Goal: Information Seeking & Learning: Learn about a topic

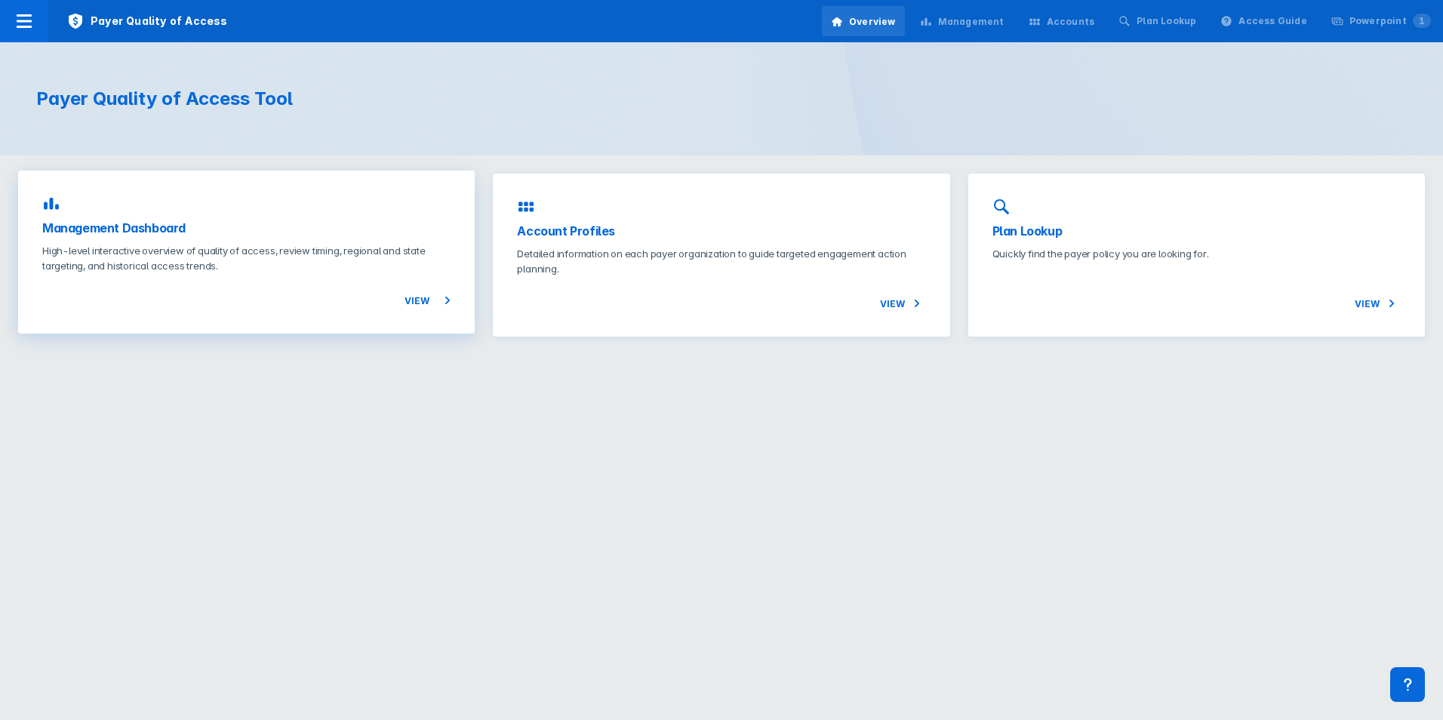
click at [296, 268] on p "High-level interactive overview of quality of access, review timing, regional a…" at bounding box center [246, 258] width 408 height 30
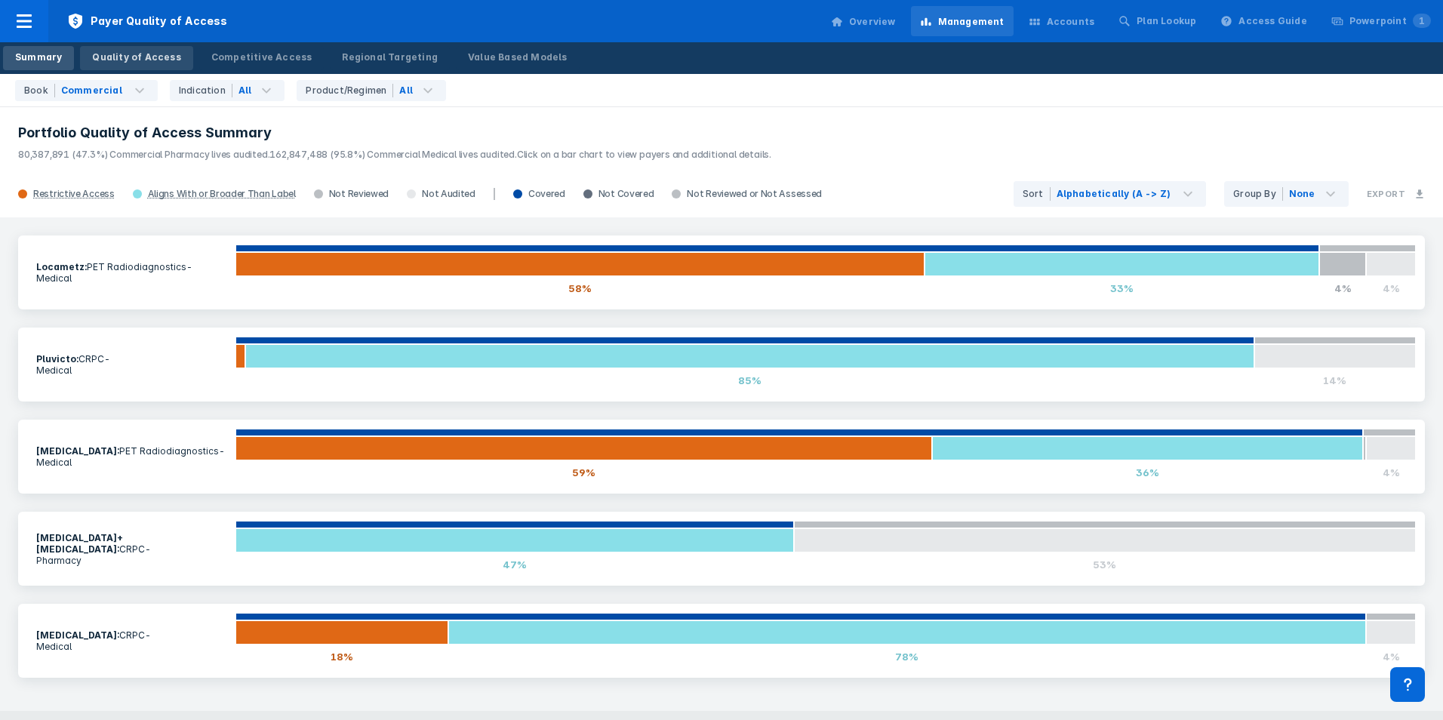
click at [145, 58] on div "Quality of Access" at bounding box center [136, 58] width 88 height 14
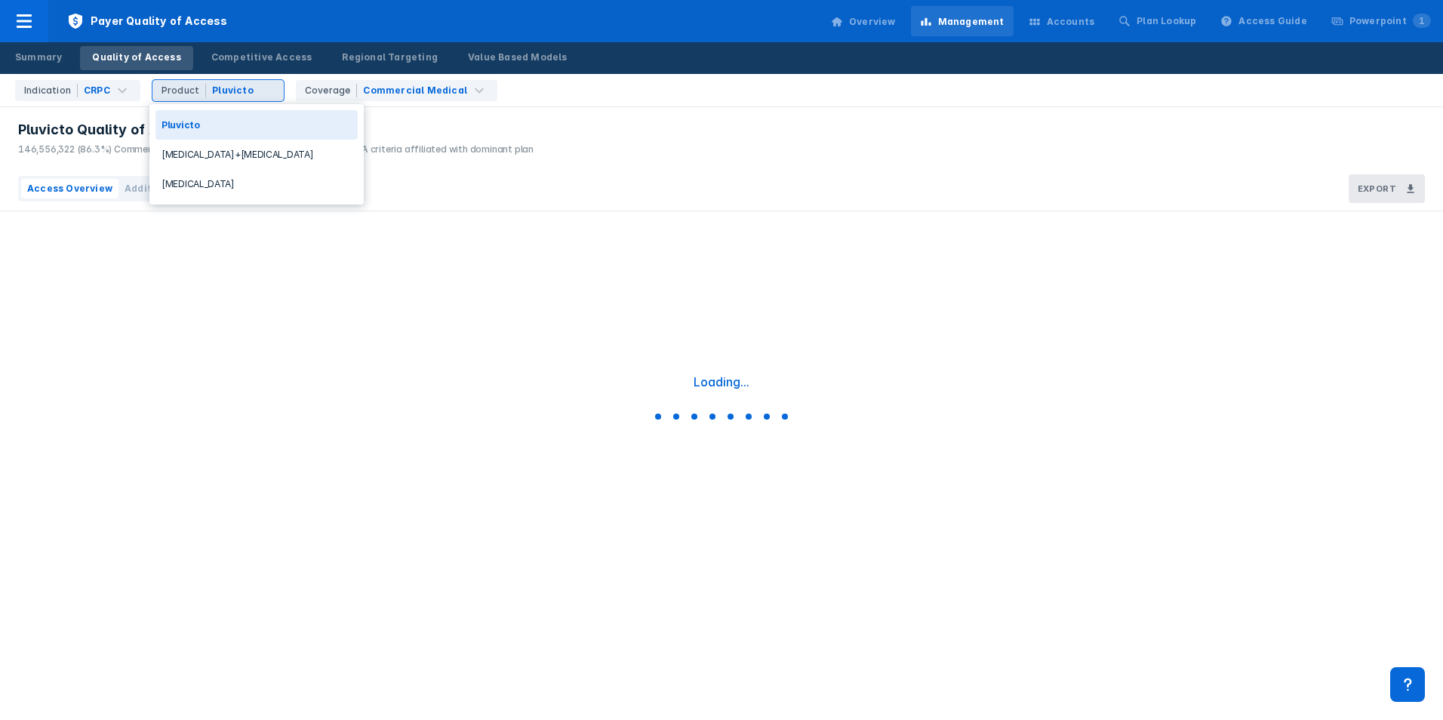
click at [244, 98] on div "Product Pluvicto" at bounding box center [217, 90] width 131 height 21
click at [220, 185] on div "[MEDICAL_DATA]" at bounding box center [256, 183] width 202 height 29
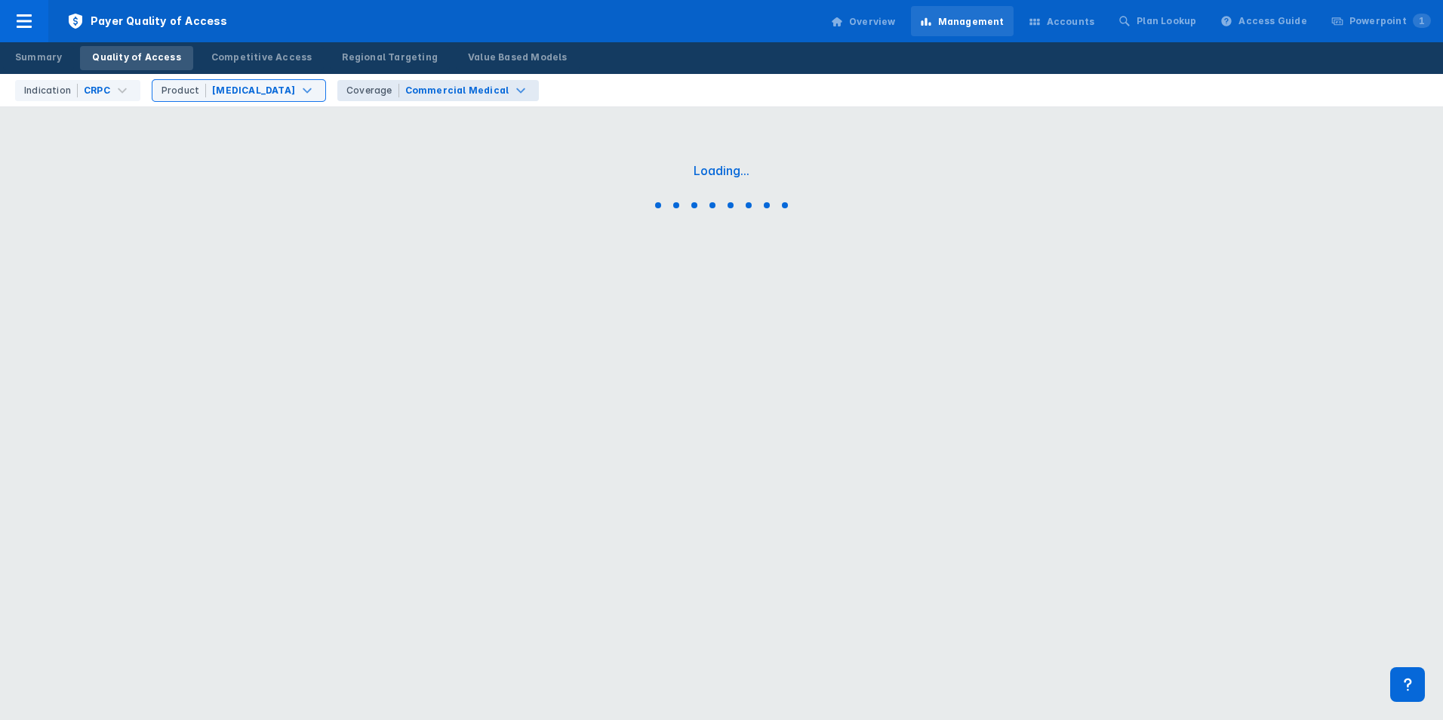
click at [430, 94] on div "Commercial Medical" at bounding box center [457, 91] width 104 height 14
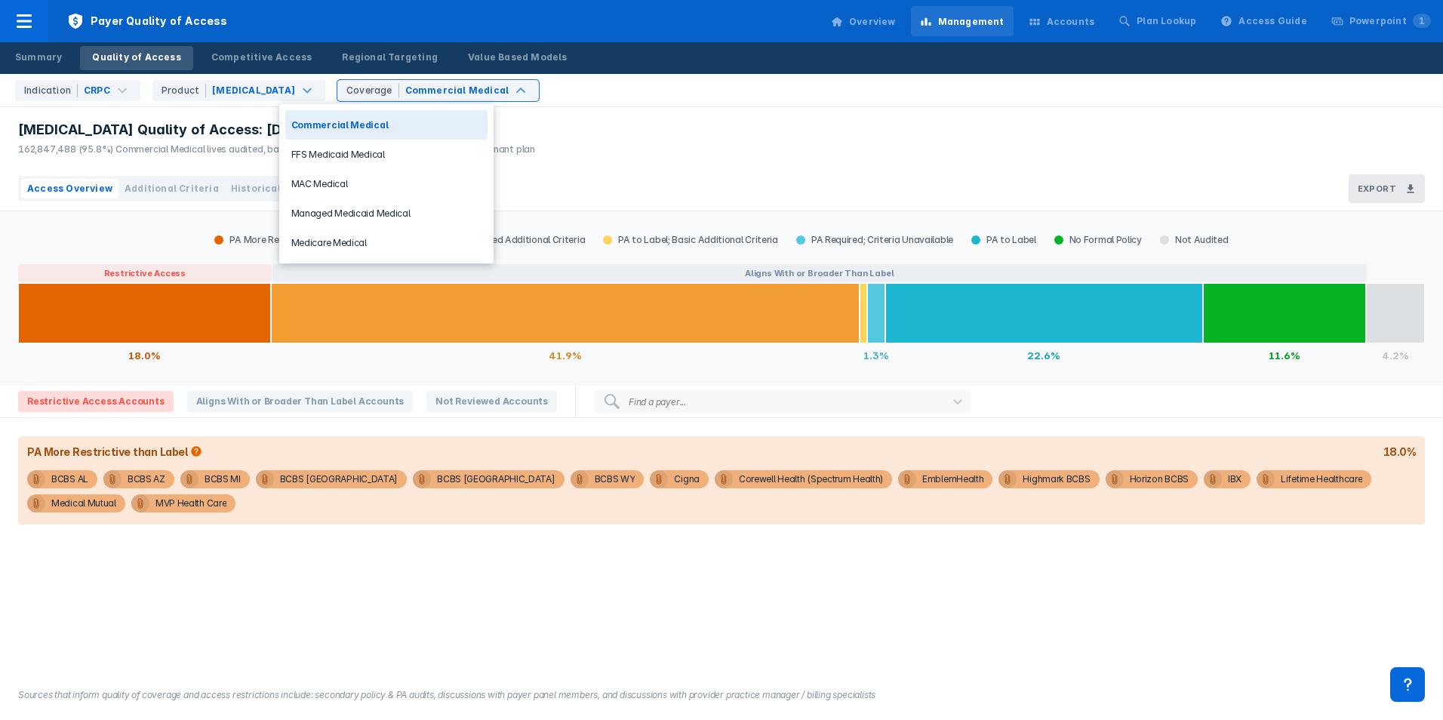
click at [562, 96] on div "Indication CRPC Product [MEDICAL_DATA] 5 results available. Use Up and Down to …" at bounding box center [726, 90] width 1434 height 32
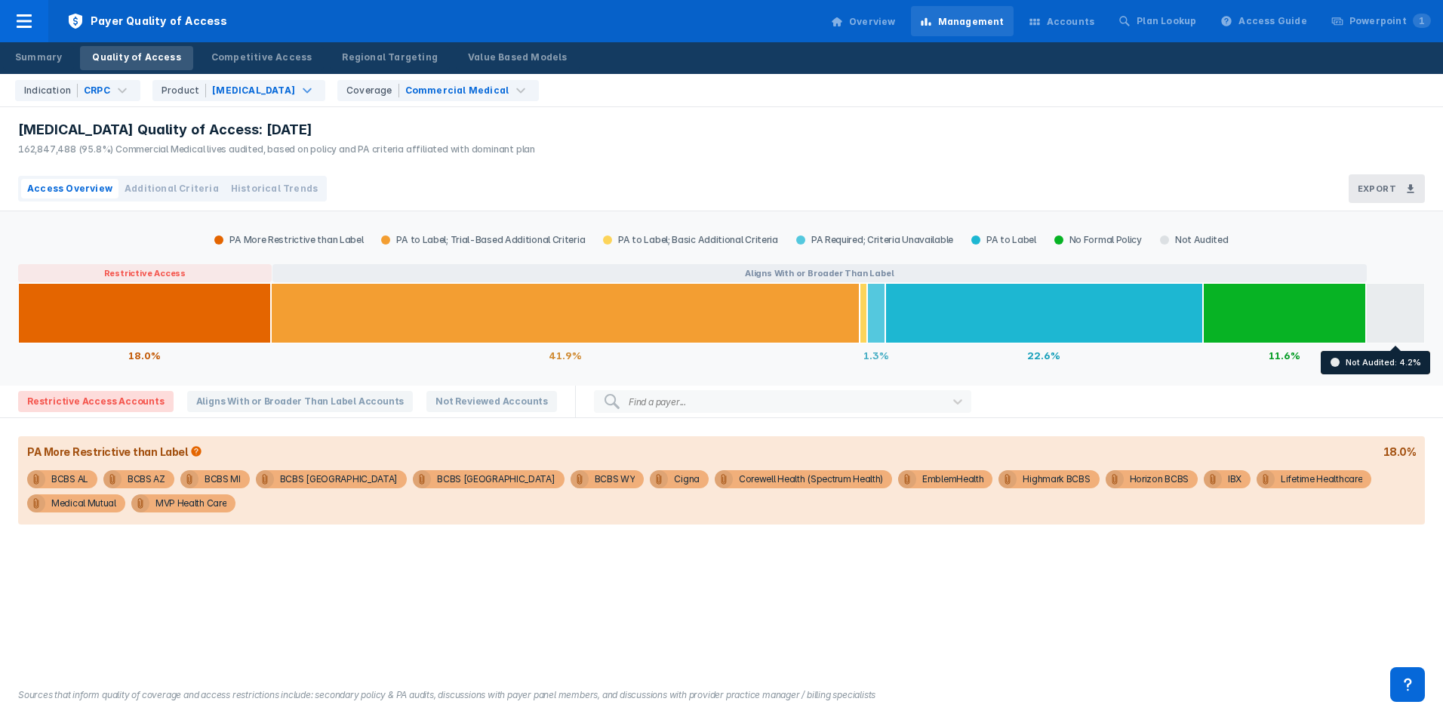
click at [1389, 325] on div at bounding box center [1395, 313] width 59 height 60
click at [1173, 236] on div "Not Audited" at bounding box center [1194, 240] width 87 height 12
click at [495, 404] on span "Not Reviewed Accounts" at bounding box center [491, 401] width 131 height 21
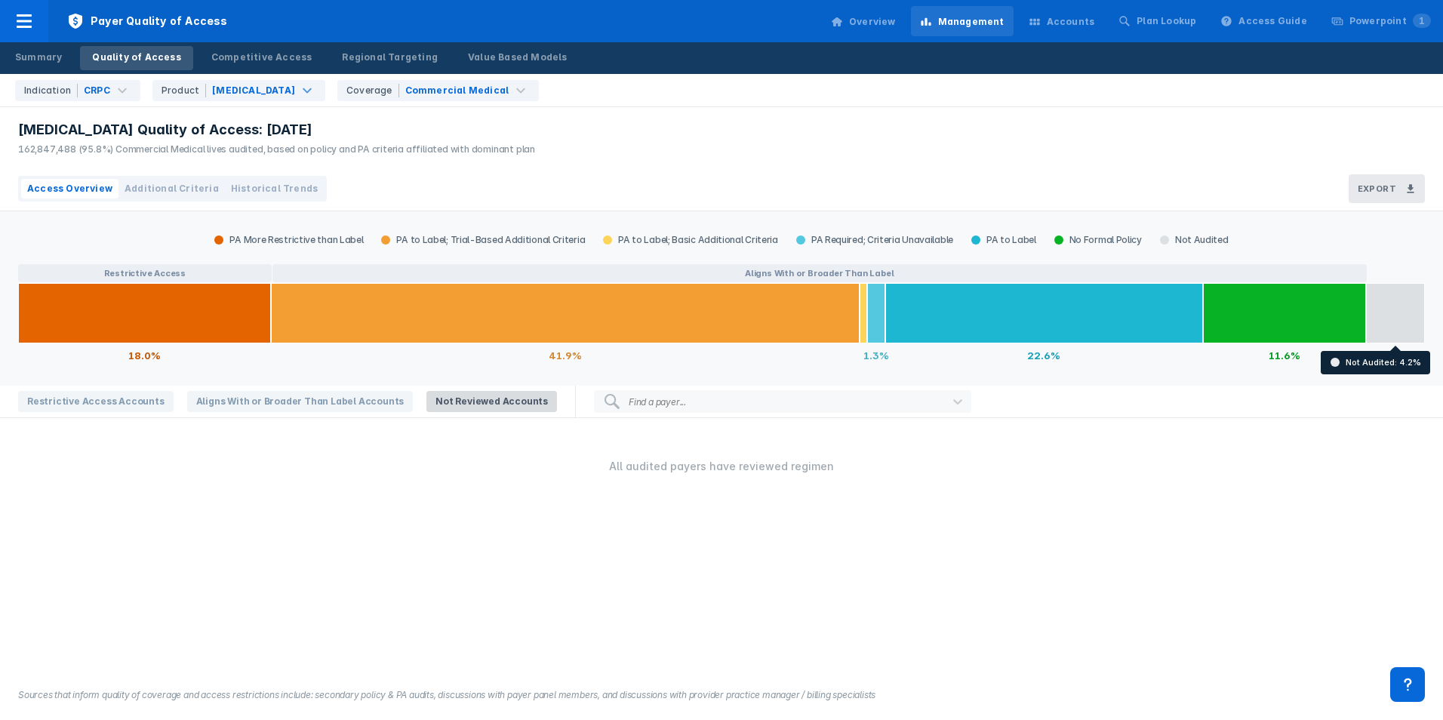
click at [1172, 238] on div "Not Audited" at bounding box center [1194, 240] width 87 height 12
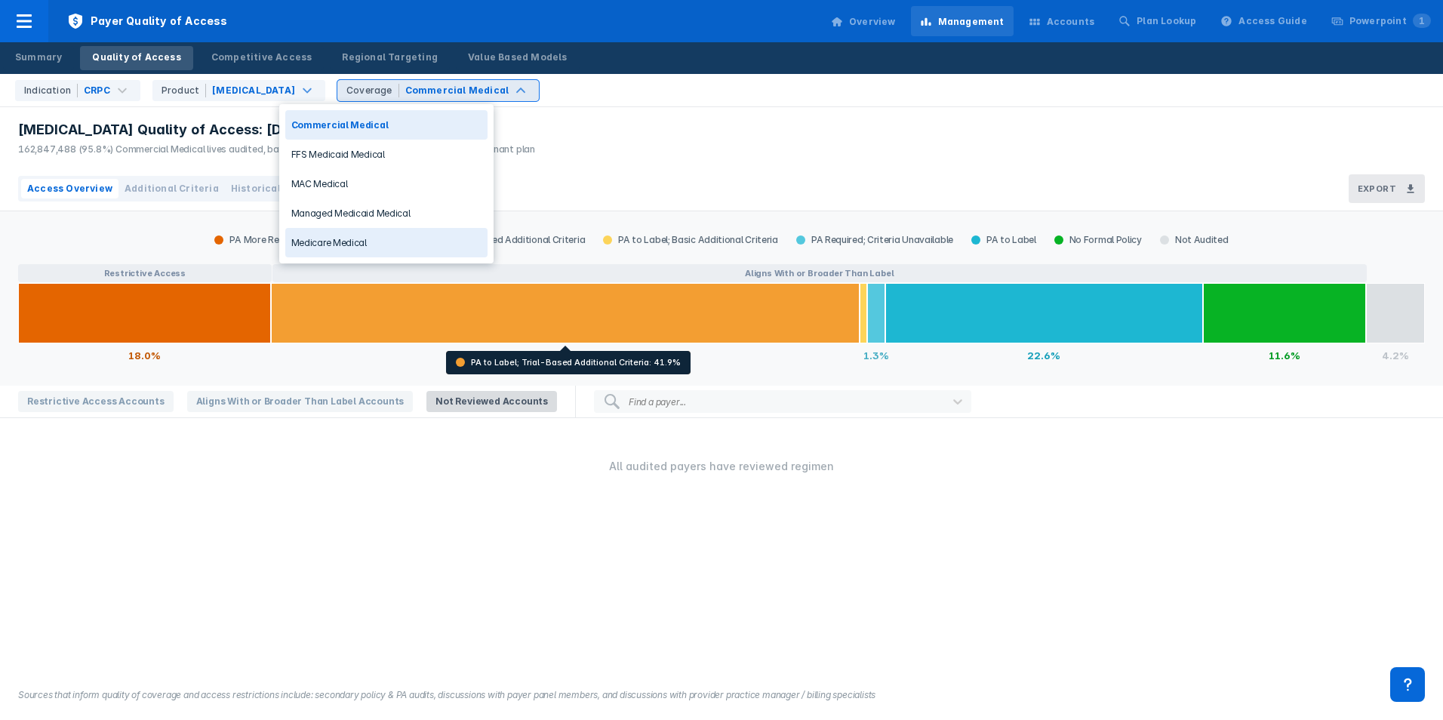
click at [397, 234] on div "Medicare Medical" at bounding box center [386, 242] width 202 height 29
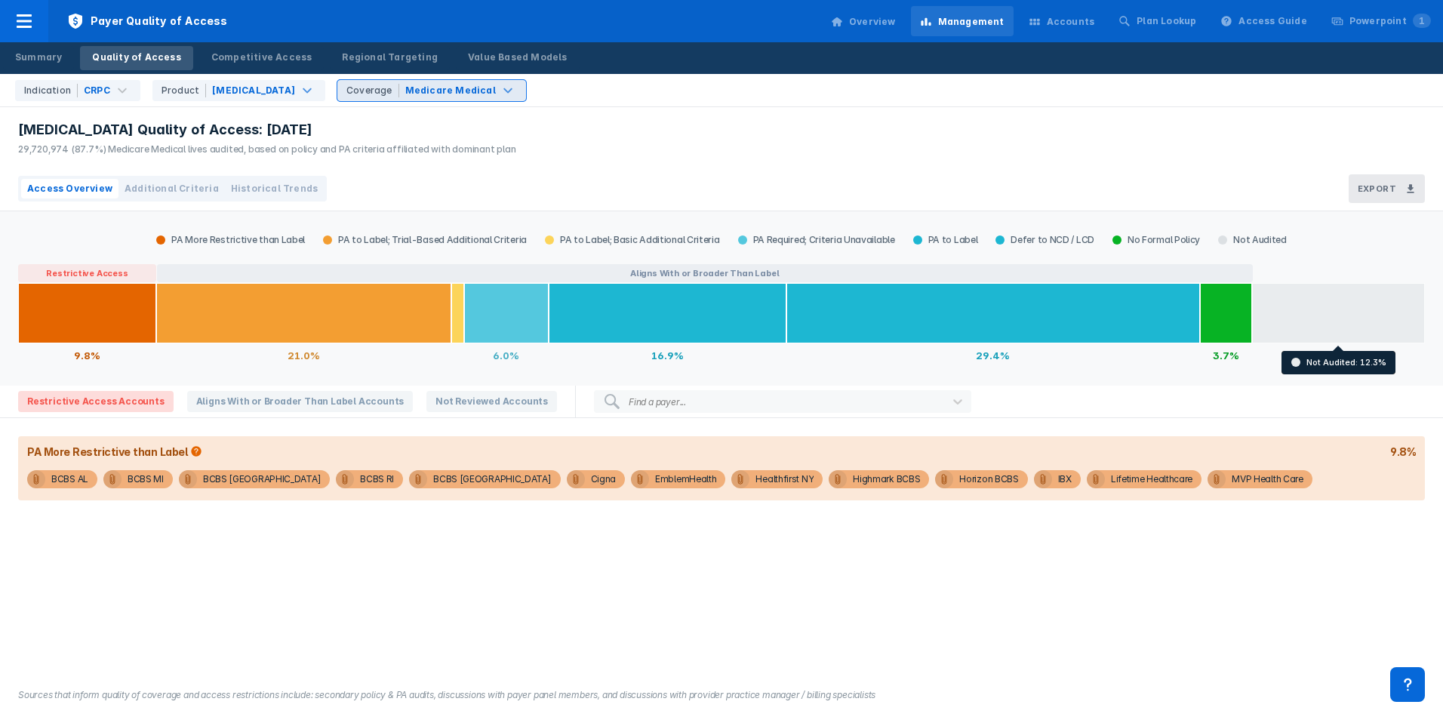
click at [1301, 303] on div at bounding box center [1338, 313] width 173 height 60
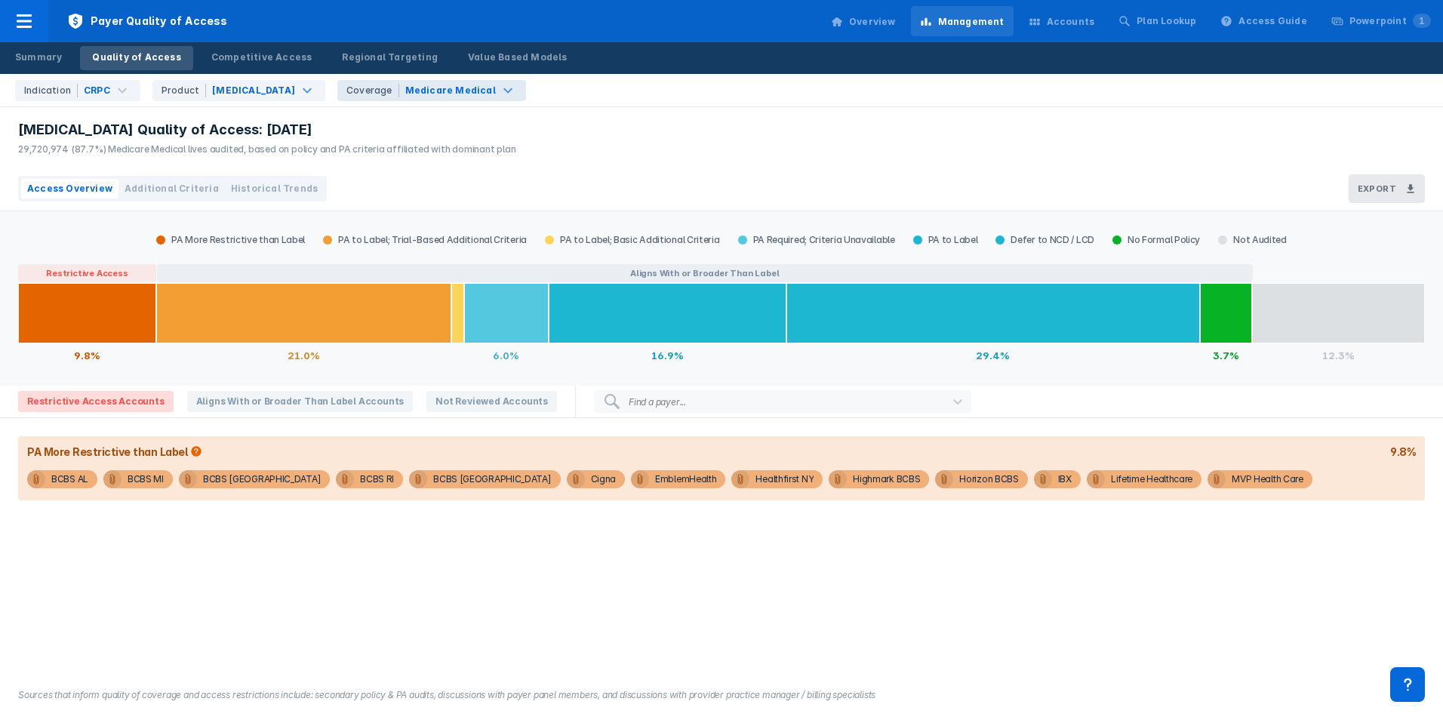
click at [1232, 230] on div "PA More Restrictive than Label PA to Label; Trial-Based Additional Criteria PA …" at bounding box center [721, 239] width 1406 height 21
click at [1236, 239] on div "Not Audited" at bounding box center [1252, 240] width 87 height 12
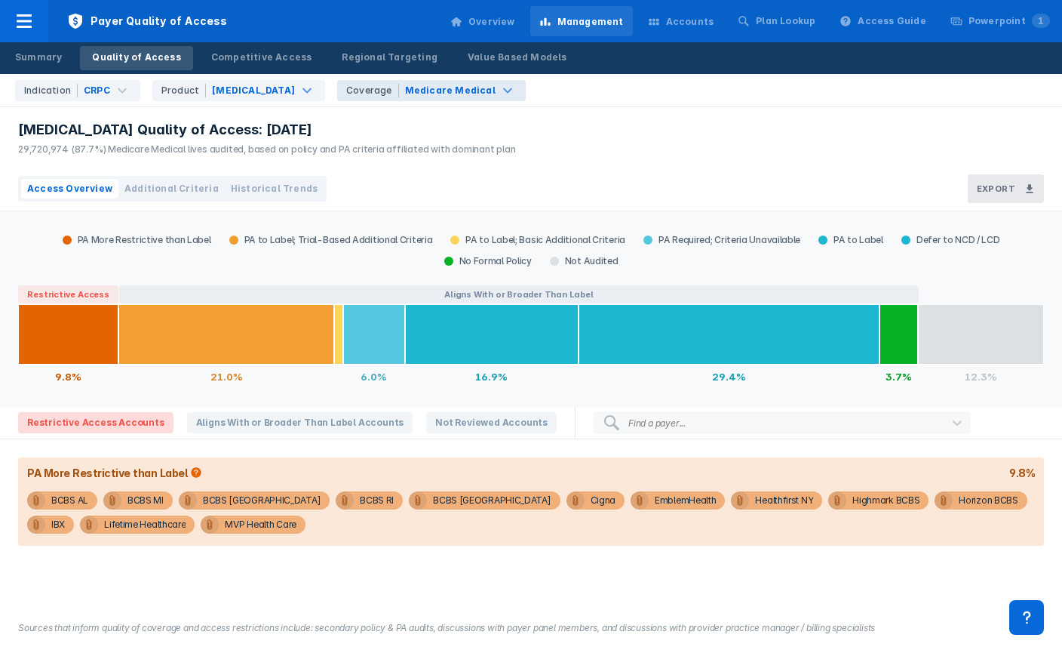
click at [300, 590] on div "PA More Restrictive than Label PA to Label; Trial-Based Additional Criteria PA …" at bounding box center [531, 407] width 1062 height 392
